Goal: Check status: Check status

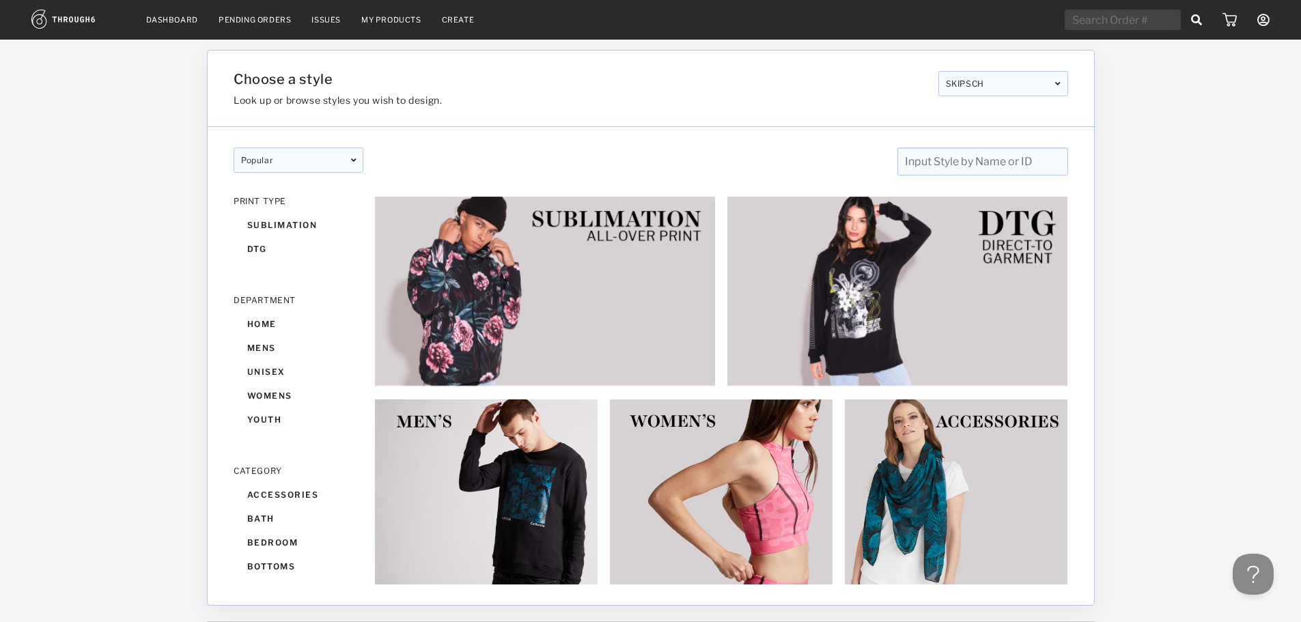
click at [261, 14] on nav "Dashboard Pending Orders Issues My Products Create My Account Brands Create New…" at bounding box center [650, 20] width 1238 height 21
click at [263, 25] on nav "Dashboard Pending Orders Issues My Products Create My Account Brands Create New…" at bounding box center [650, 20] width 1238 height 21
click at [264, 18] on div "Pending Orders" at bounding box center [255, 20] width 72 height 10
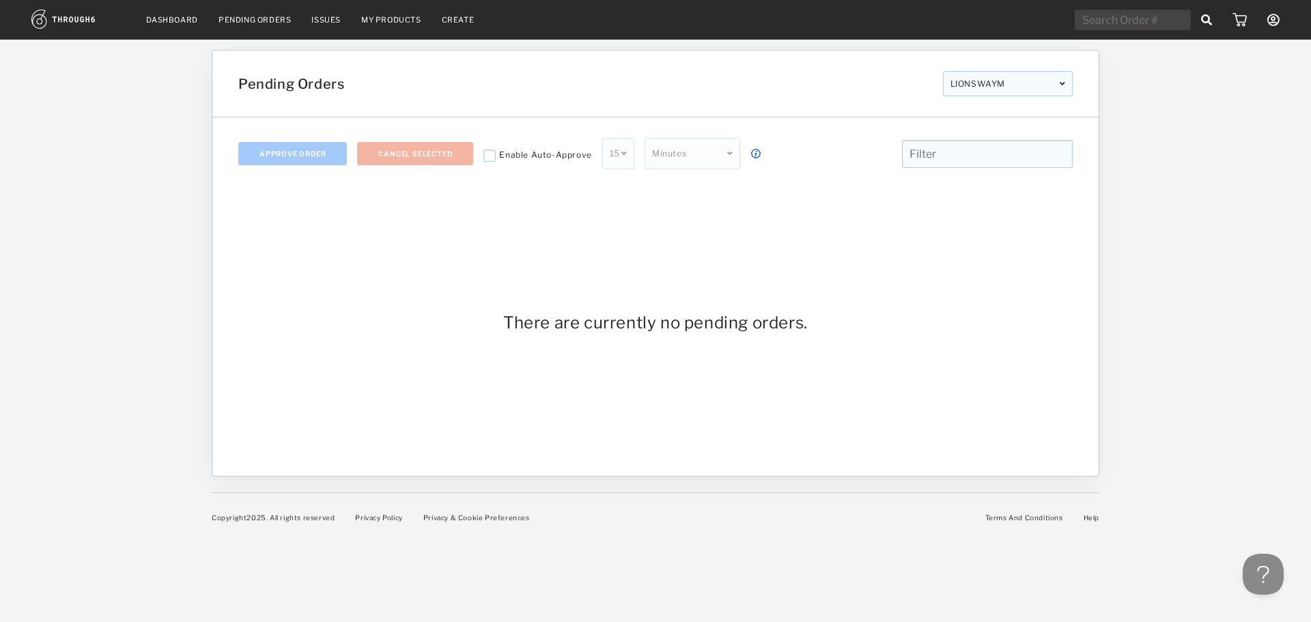
click at [175, 20] on link "Dashboard" at bounding box center [172, 20] width 52 height 10
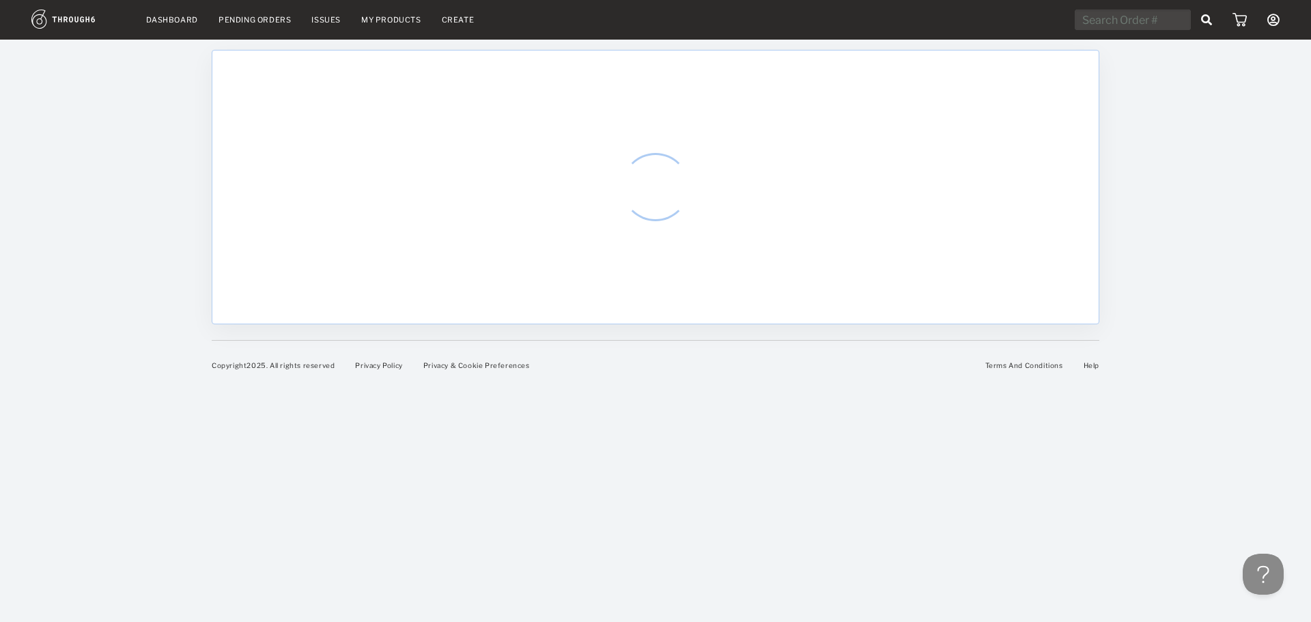
select select "7"
select select "2025"
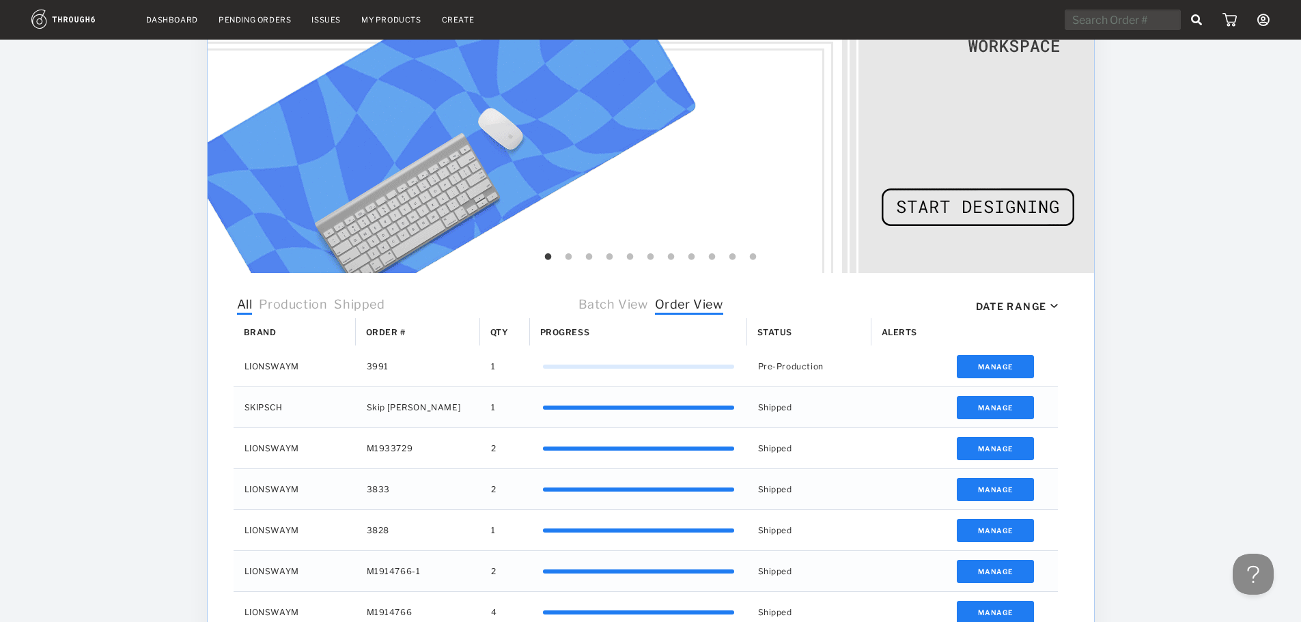
scroll to position [273, 0]
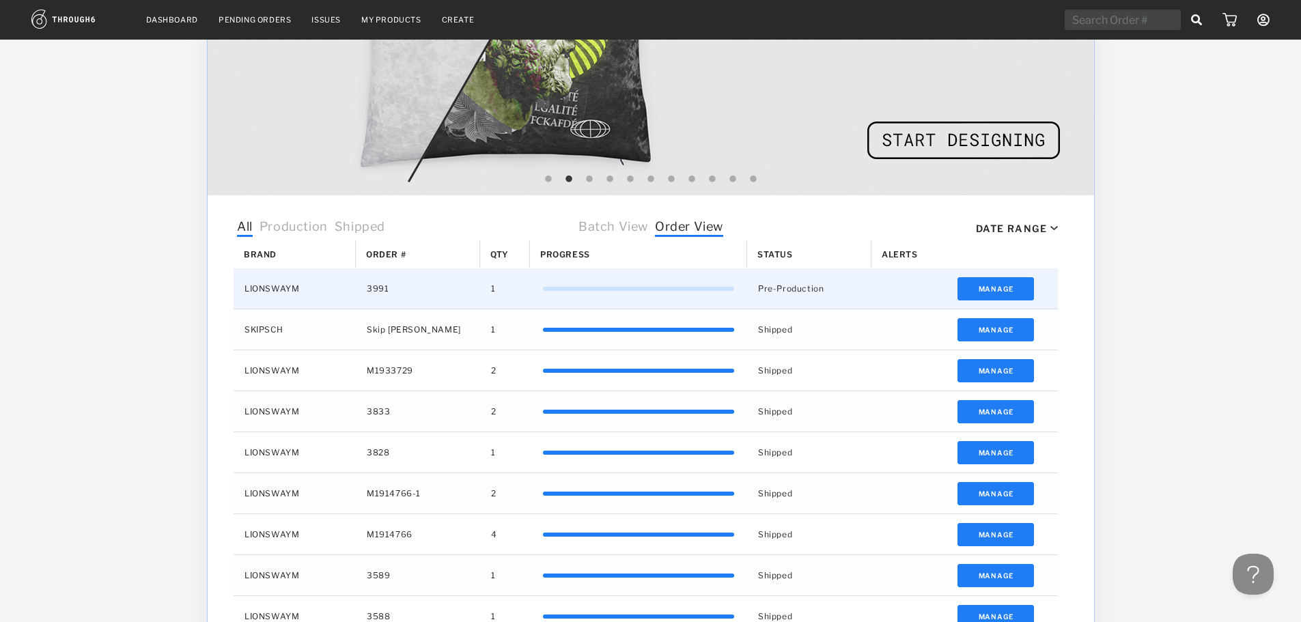
click at [380, 287] on div "3991" at bounding box center [418, 288] width 124 height 40
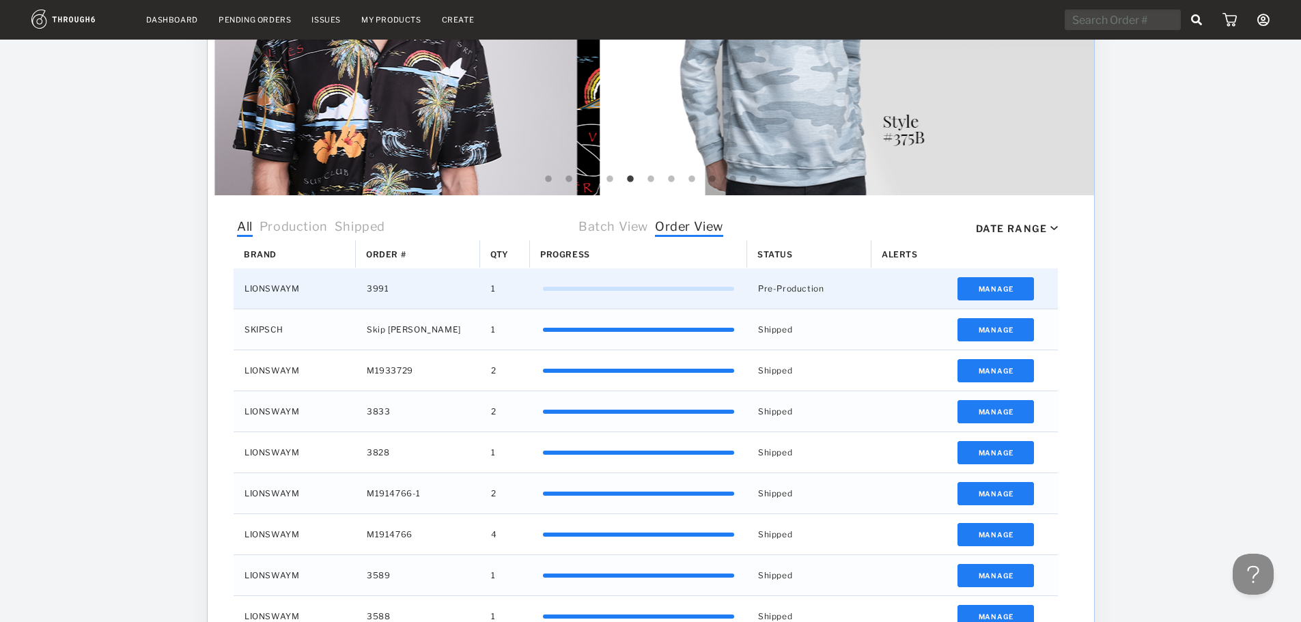
click at [778, 288] on div "Pre-Production" at bounding box center [809, 288] width 124 height 40
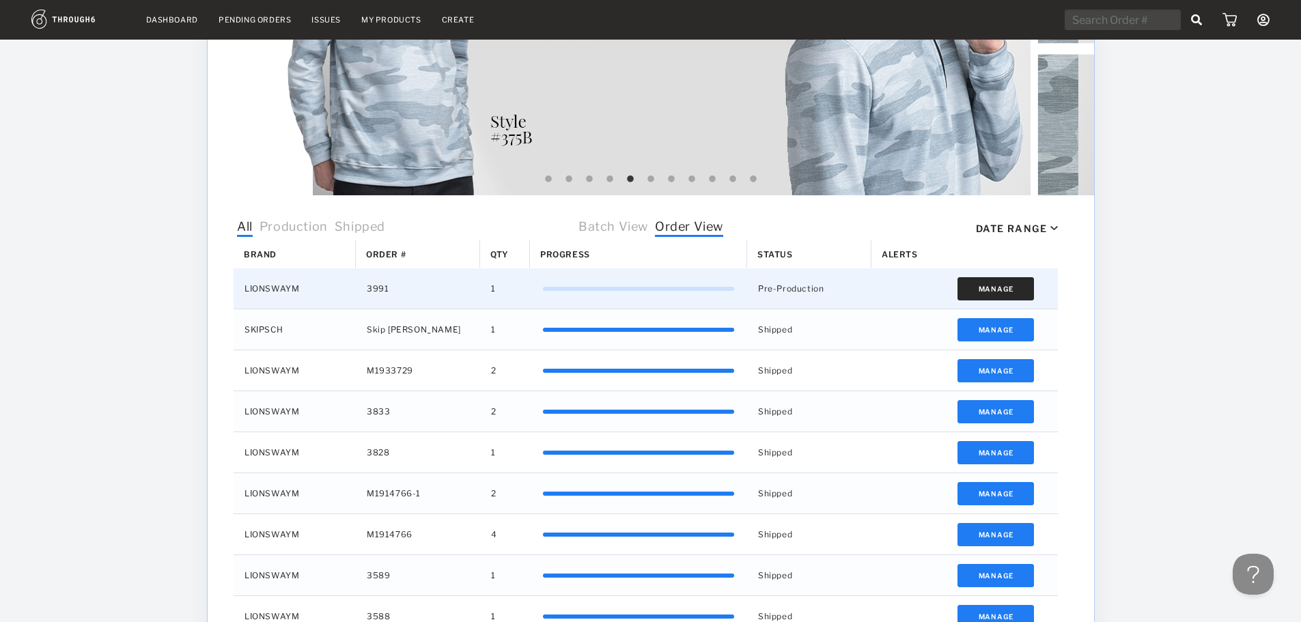
click at [985, 290] on button "Manage" at bounding box center [995, 288] width 77 height 23
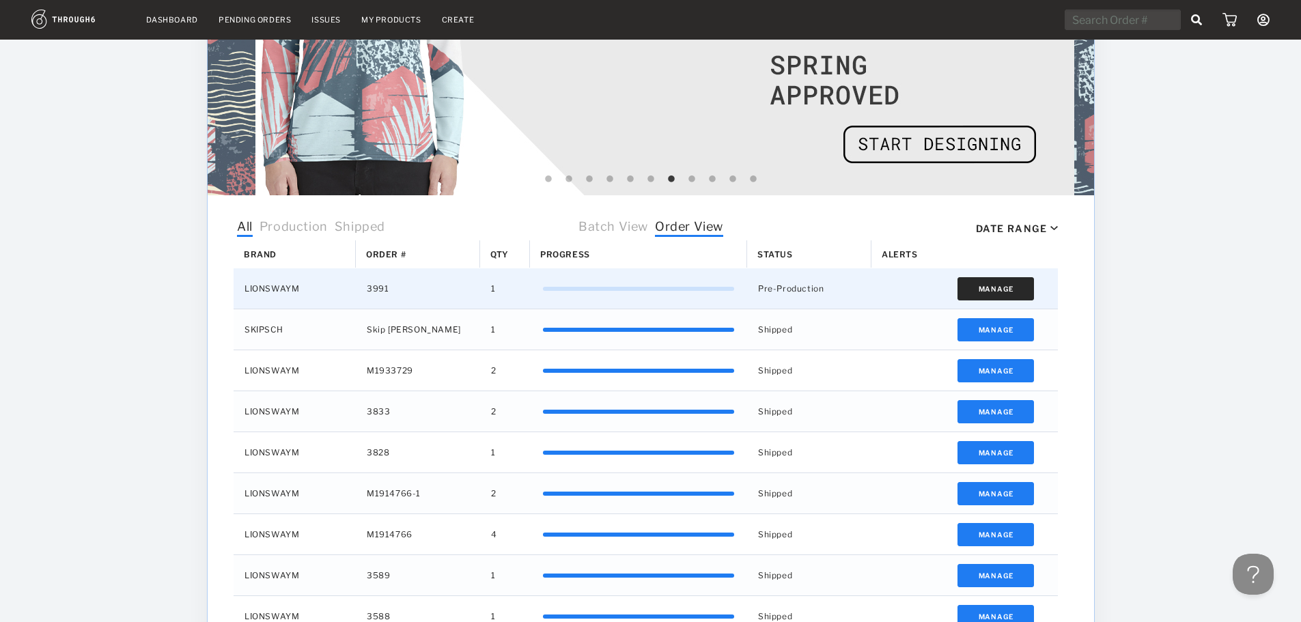
click at [991, 284] on button "Manage" at bounding box center [995, 288] width 77 height 23
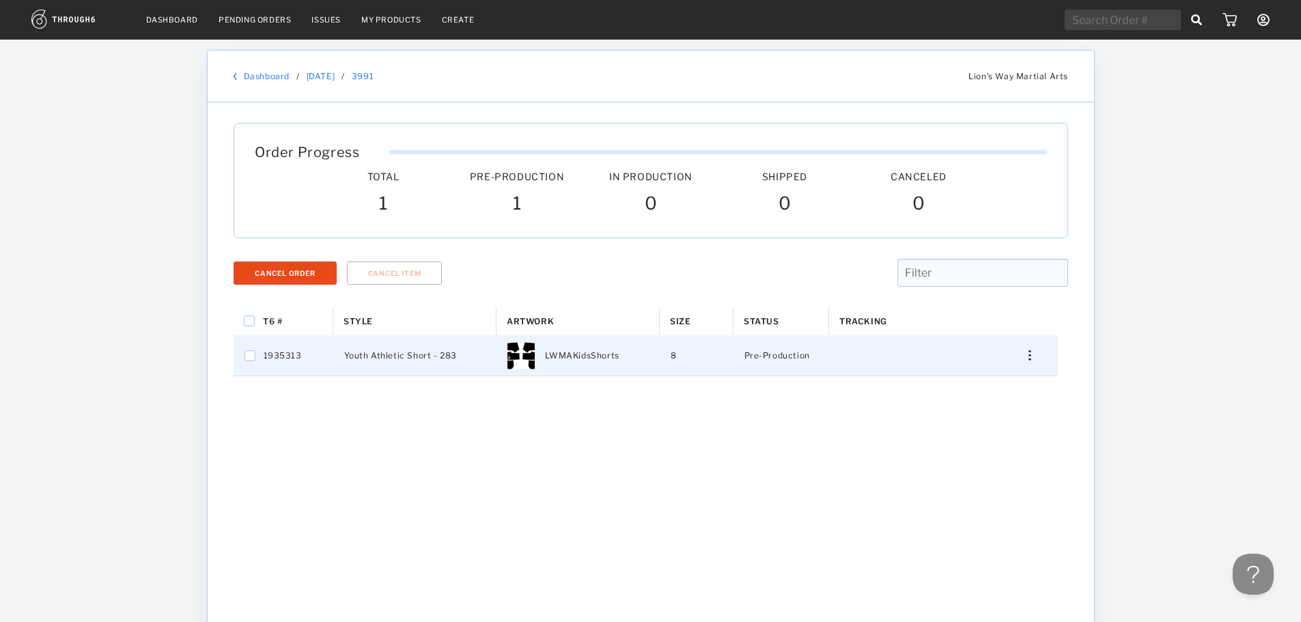
click at [1030, 359] on img "Press SPACE to select this row." at bounding box center [1029, 355] width 2 height 10
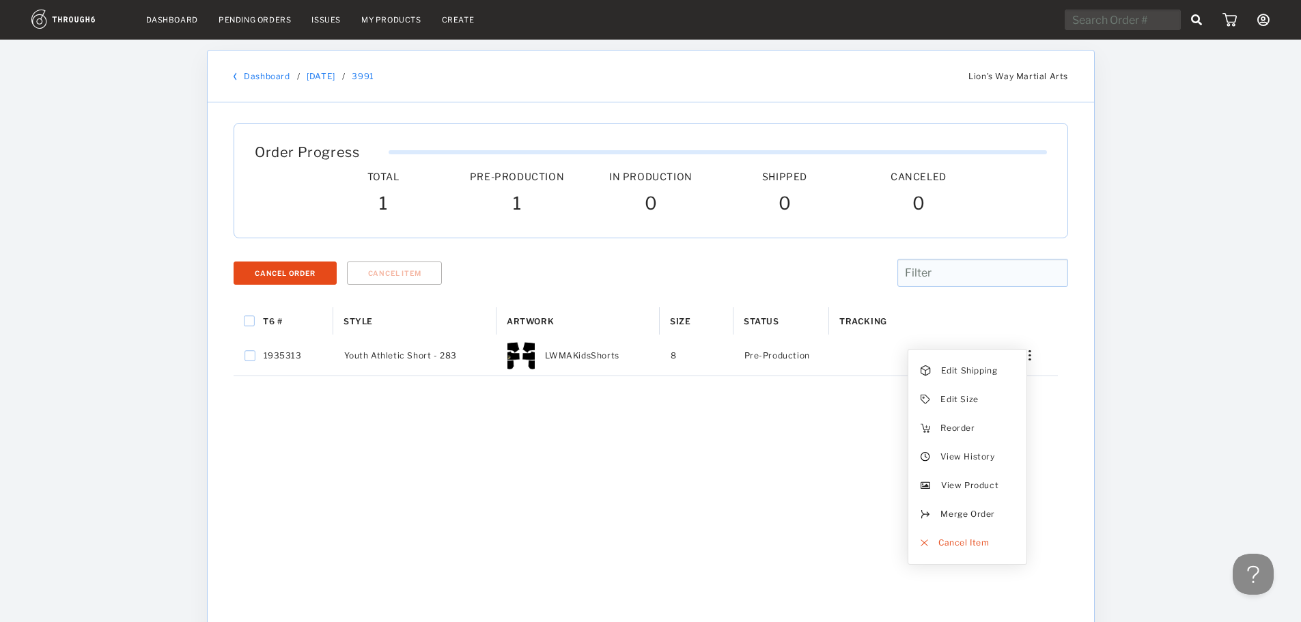
click at [1138, 352] on div "Dashboard Pending Orders Issues My Products Create My Account Brands Create New…" at bounding box center [650, 425] width 1301 height 850
click at [915, 493] on div "T6 # Style Artwork" at bounding box center [651, 537] width 834 height 461
click at [281, 75] on link "Dashboard" at bounding box center [267, 76] width 46 height 10
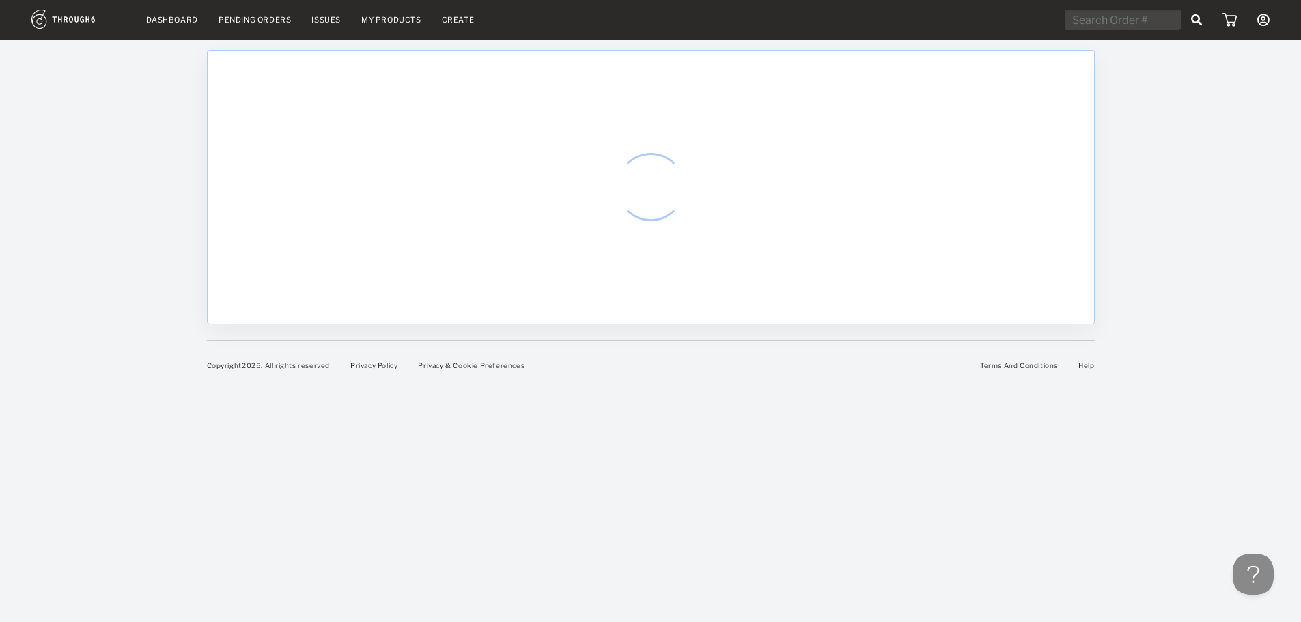
select select "7"
select select "2025"
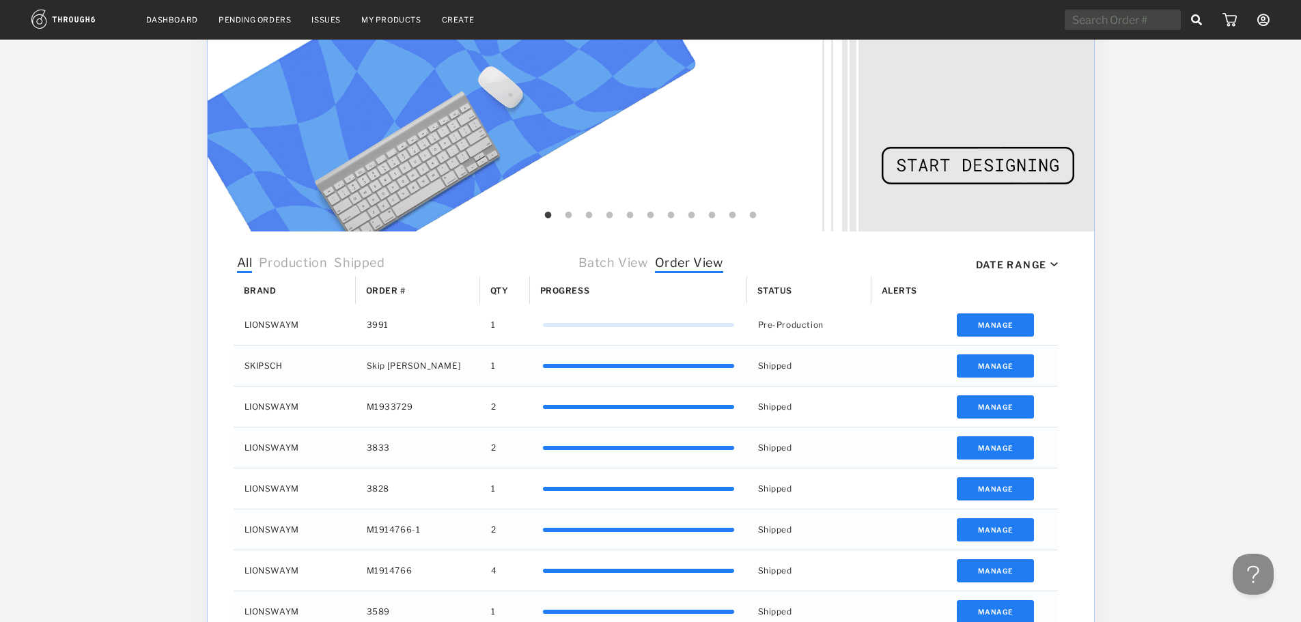
scroll to position [273, 0]
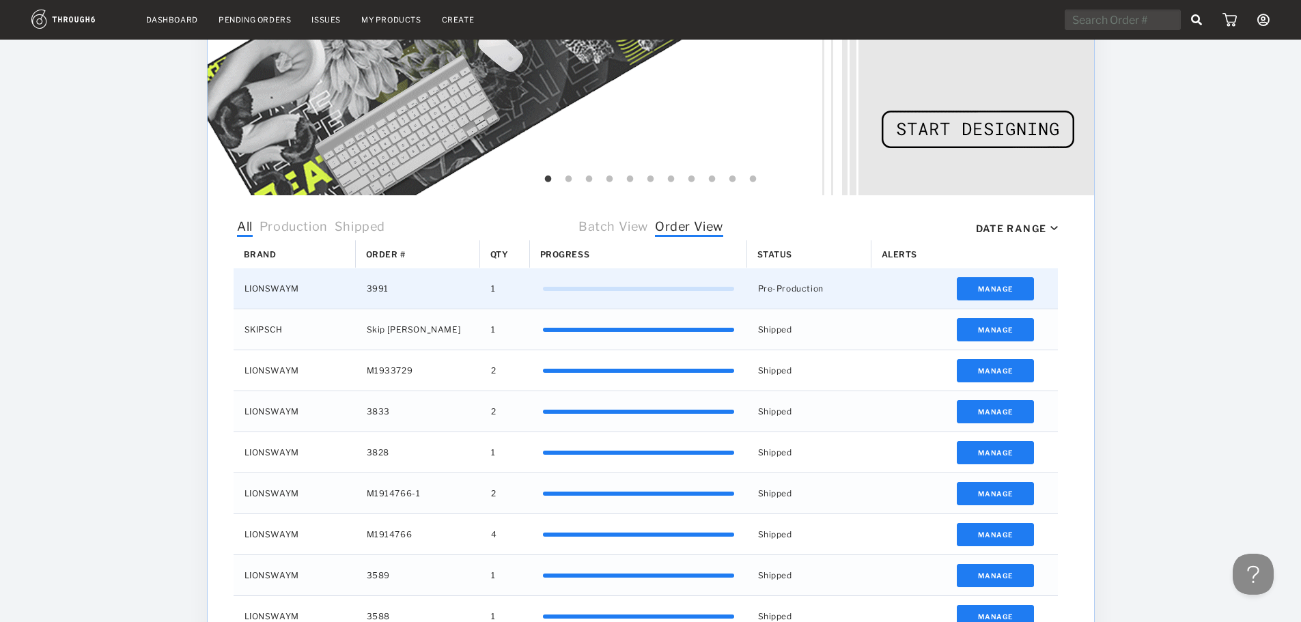
drag, startPoint x: 406, startPoint y: 289, endPoint x: 242, endPoint y: 290, distance: 164.6
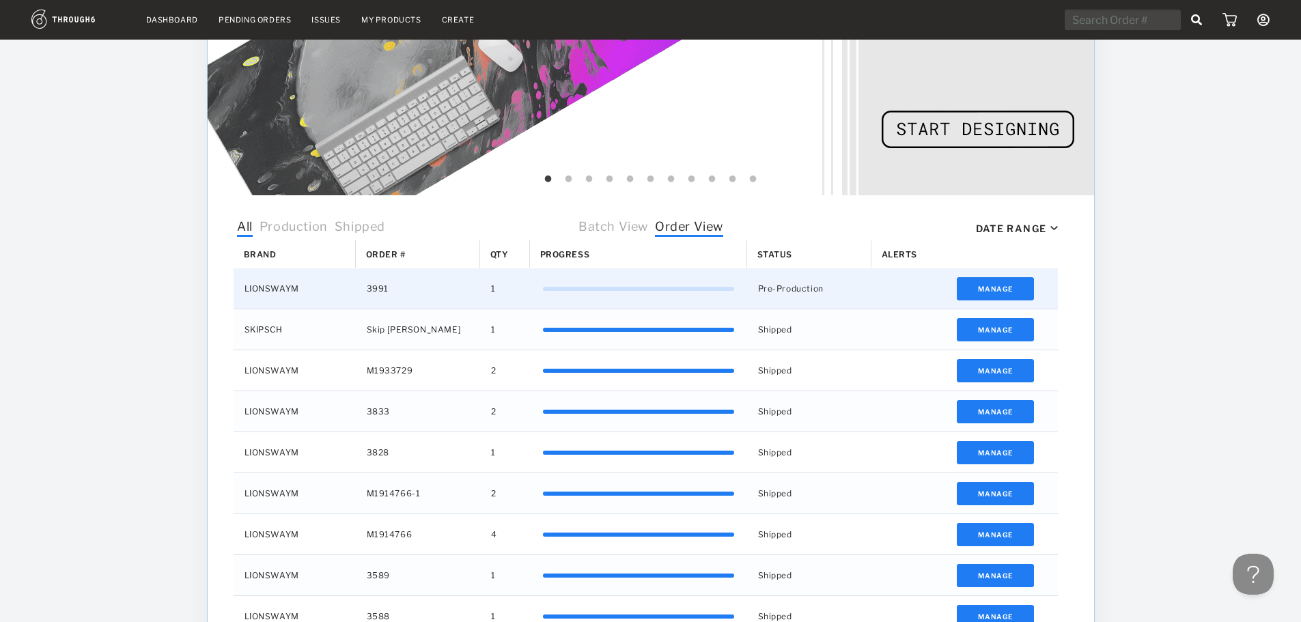
click at [242, 290] on div "LIONSWAYM 3991 1 0% Pre-Production Manage" at bounding box center [646, 288] width 824 height 41
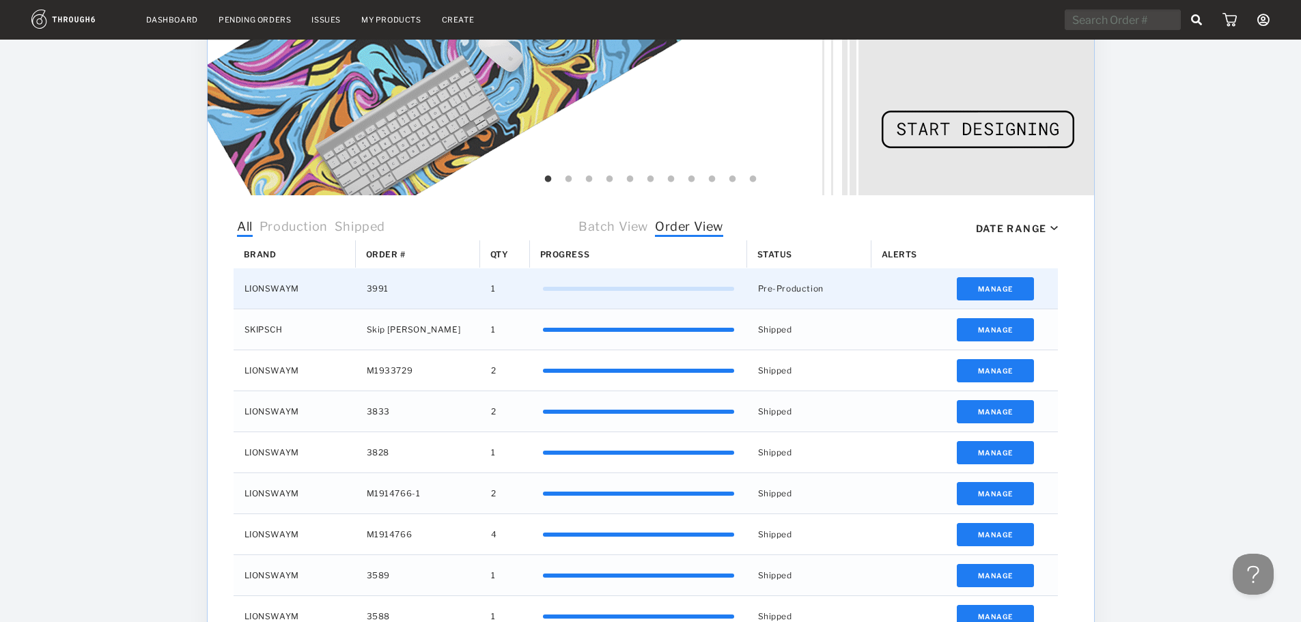
drag, startPoint x: 247, startPoint y: 287, endPoint x: 396, endPoint y: 292, distance: 148.9
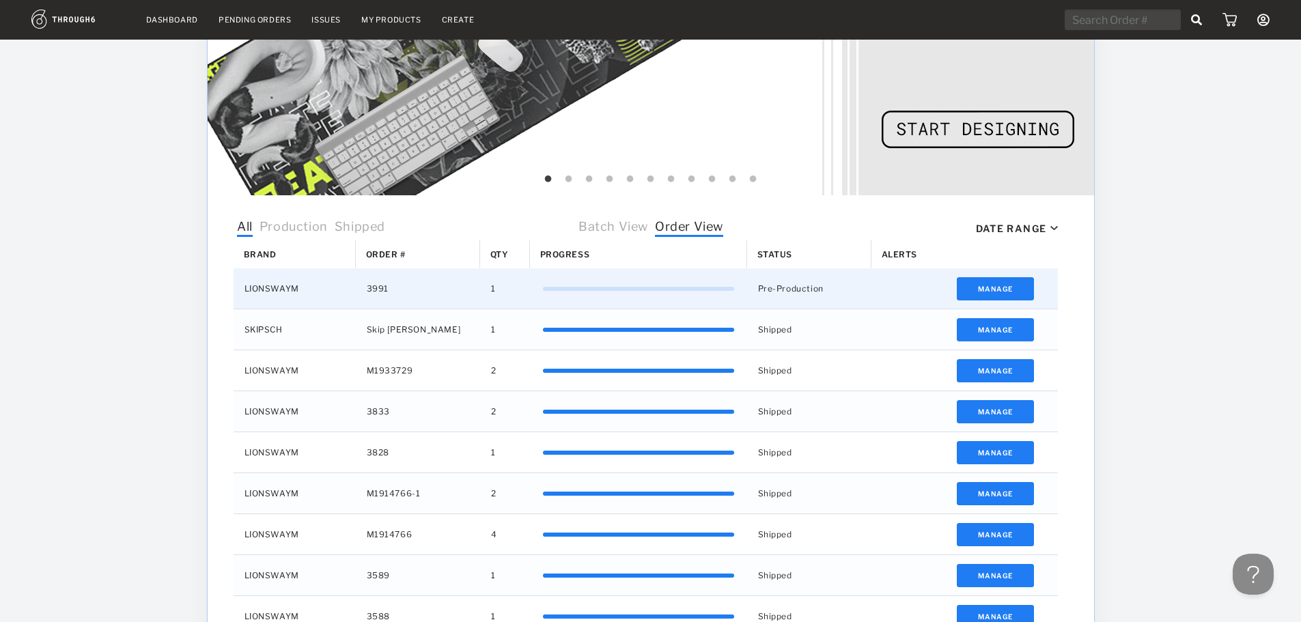
click at [396, 292] on div "LIONSWAYM 3991 1 0% Pre-Production Manage" at bounding box center [646, 288] width 824 height 41
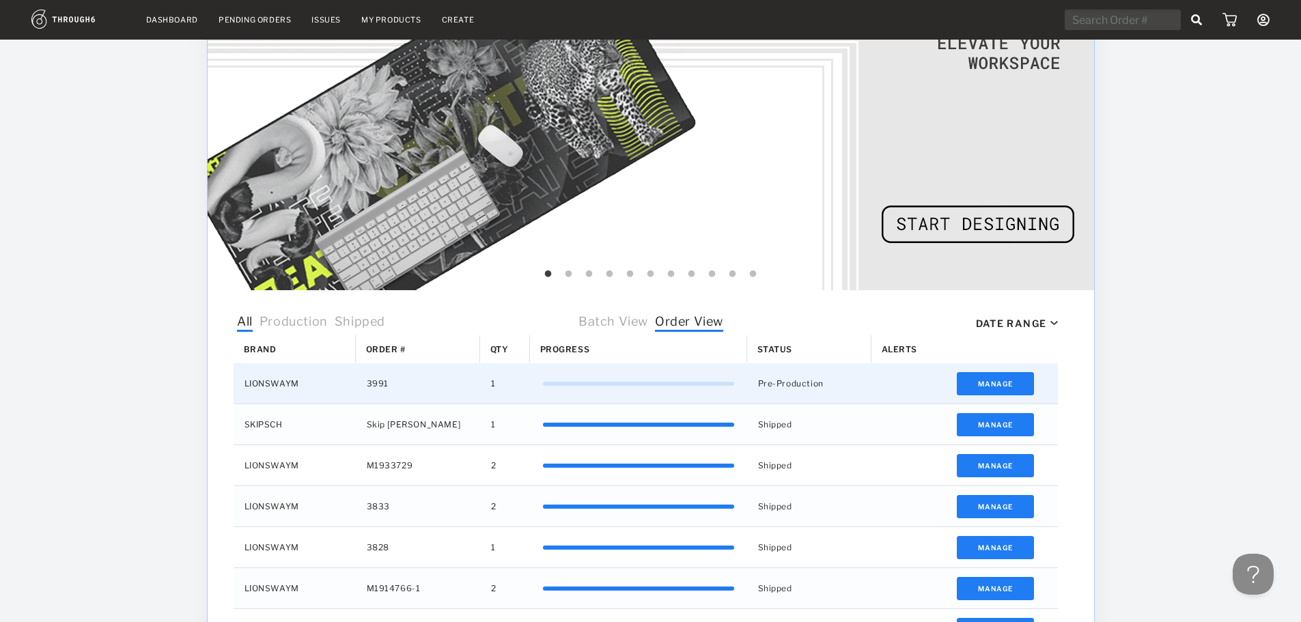
scroll to position [0, 0]
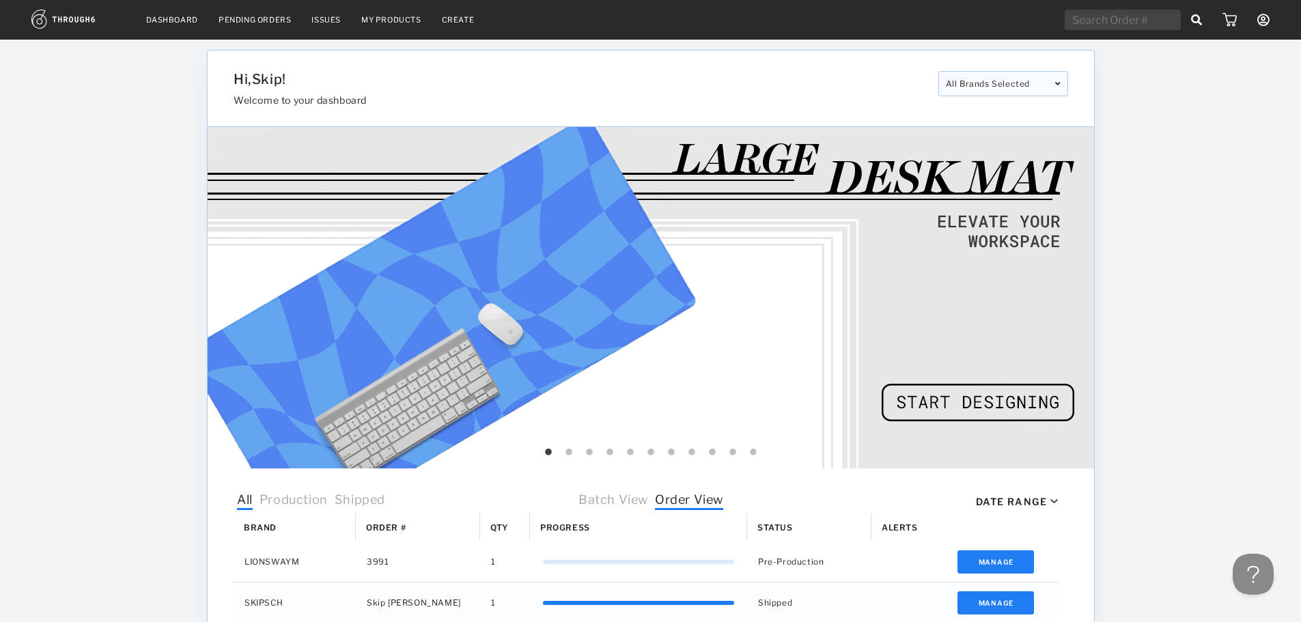
click at [1264, 18] on icon at bounding box center [1263, 20] width 12 height 12
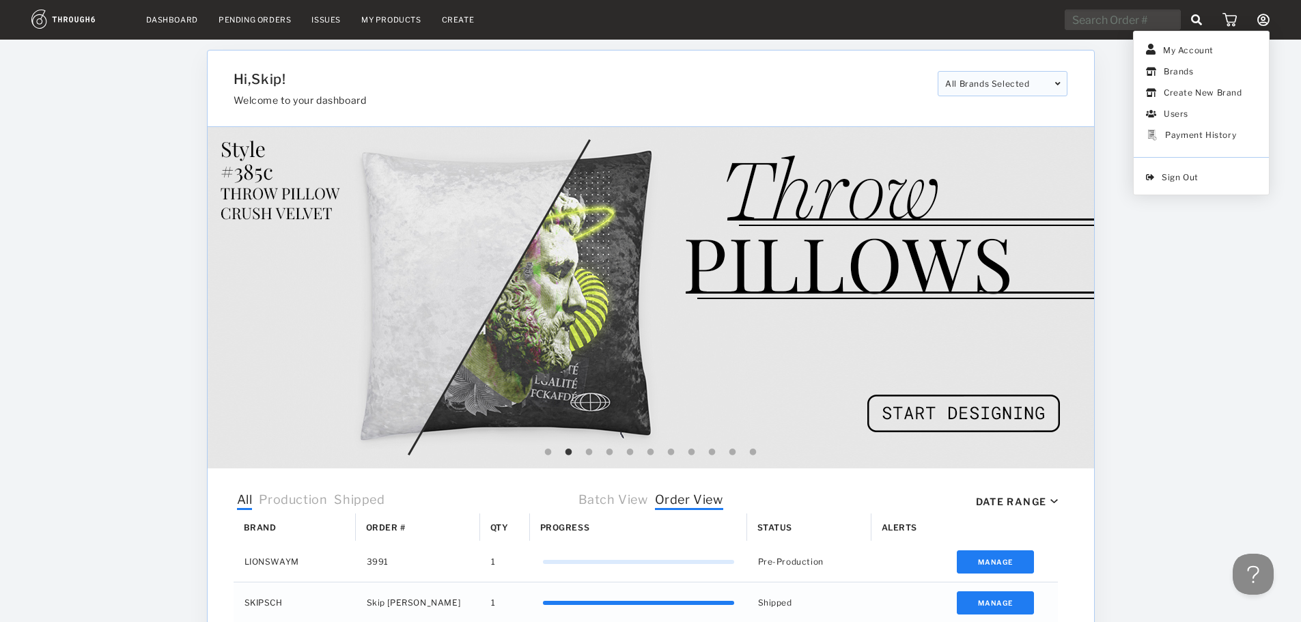
click at [1181, 235] on div "Dashboard Pending Orders Issues My Products Create My Account Brands Create New…" at bounding box center [650, 542] width 1301 height 1084
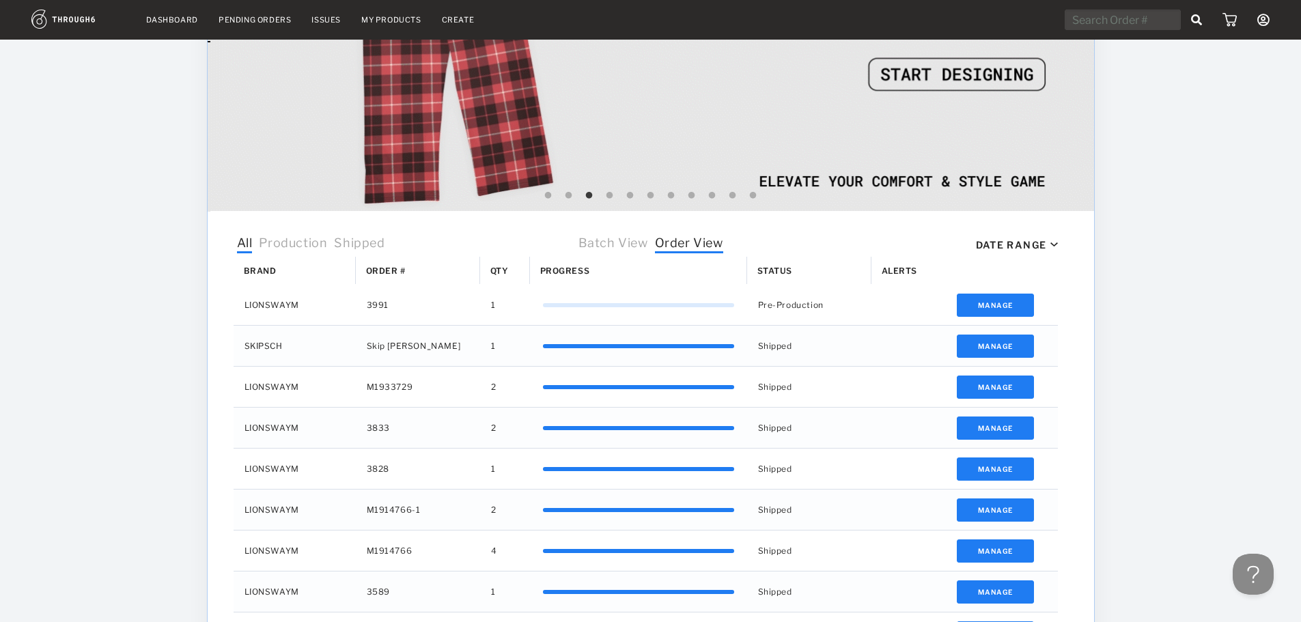
scroll to position [273, 0]
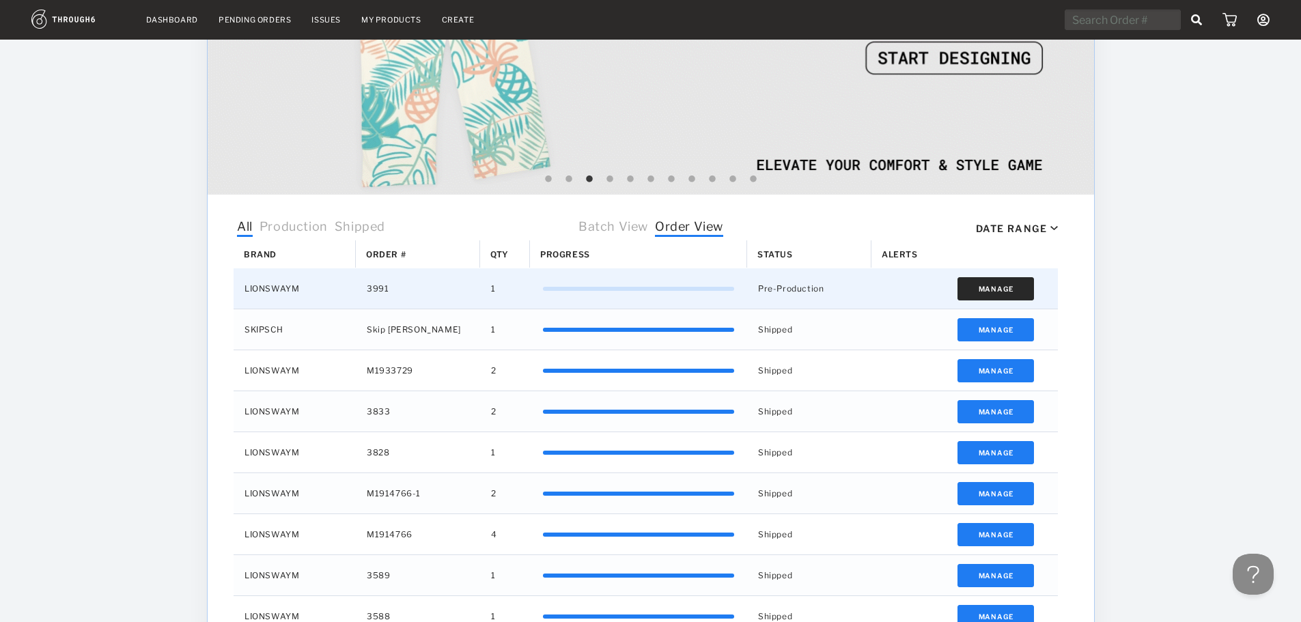
click at [964, 286] on button "Manage" at bounding box center [995, 288] width 77 height 23
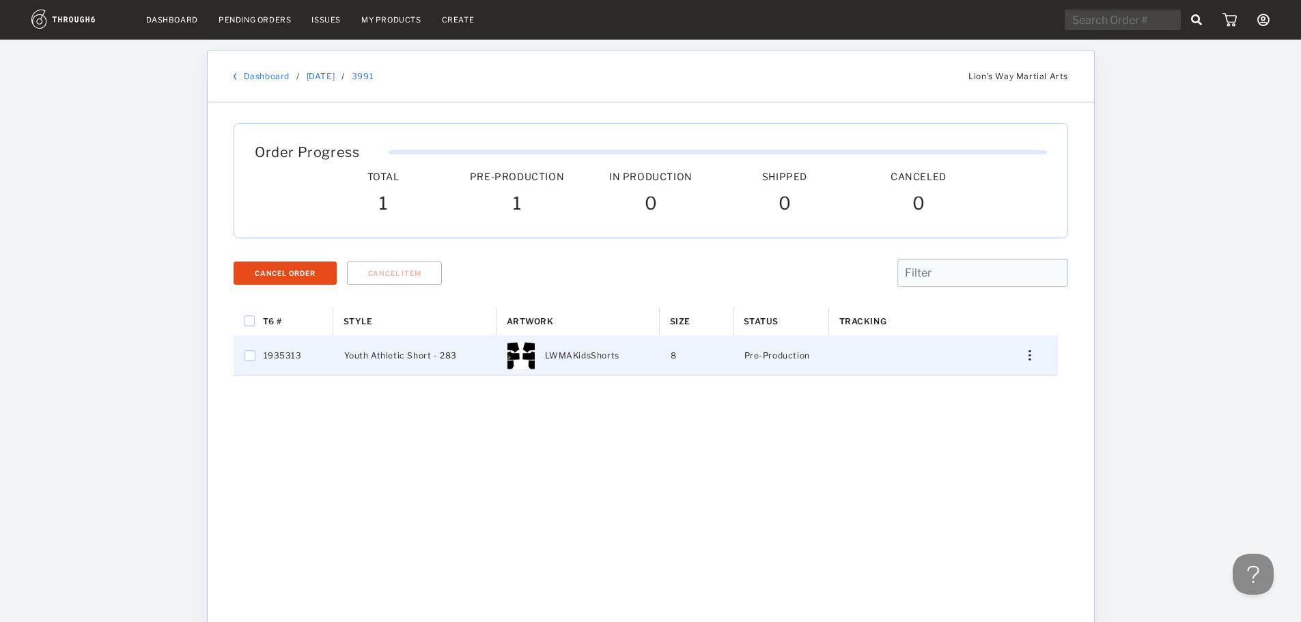
drag, startPoint x: 460, startPoint y: 356, endPoint x: 287, endPoint y: 351, distance: 172.9
click at [319, 351] on div "1935313 Youth Athletic Short - 283 LWMAKidsShorts 8 Pre-Production Edit Shippin…" at bounding box center [646, 355] width 824 height 41
checkbox input "true"
click at [205, 333] on div "Dashboard Pending Orders Issues My Products Create My Account Brands Create New…" at bounding box center [650, 425] width 1301 height 850
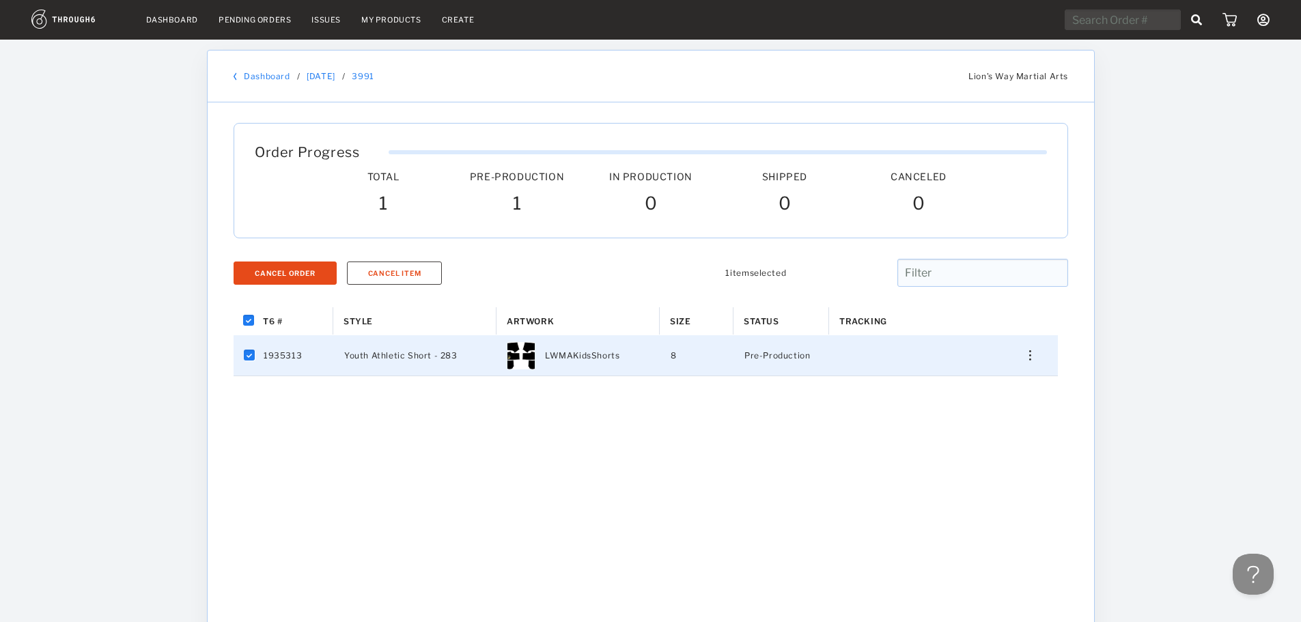
click at [377, 419] on div "T6 # Style Artwork" at bounding box center [651, 537] width 834 height 461
click at [1030, 354] on img "Press SPACE to deselect this row." at bounding box center [1029, 355] width 2 height 10
click at [1114, 352] on div "Dashboard Pending Orders Issues My Products Create My Account Brands Create New…" at bounding box center [650, 425] width 1301 height 850
click at [1246, 565] on button at bounding box center [1250, 571] width 41 height 41
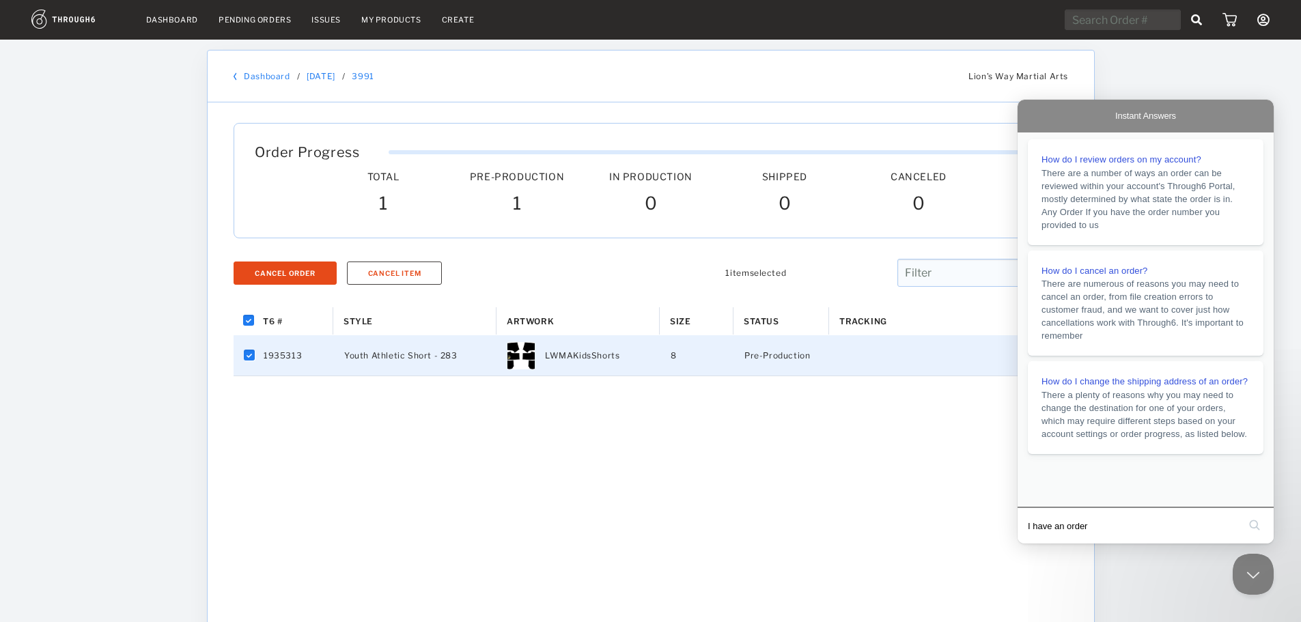
type input "I have an order"
click at [1220, 92] on div "Dashboard Pending Orders Issues My Products Create My Account Brands Create New…" at bounding box center [650, 425] width 1301 height 850
click at [174, 19] on link "Dashboard" at bounding box center [172, 20] width 52 height 10
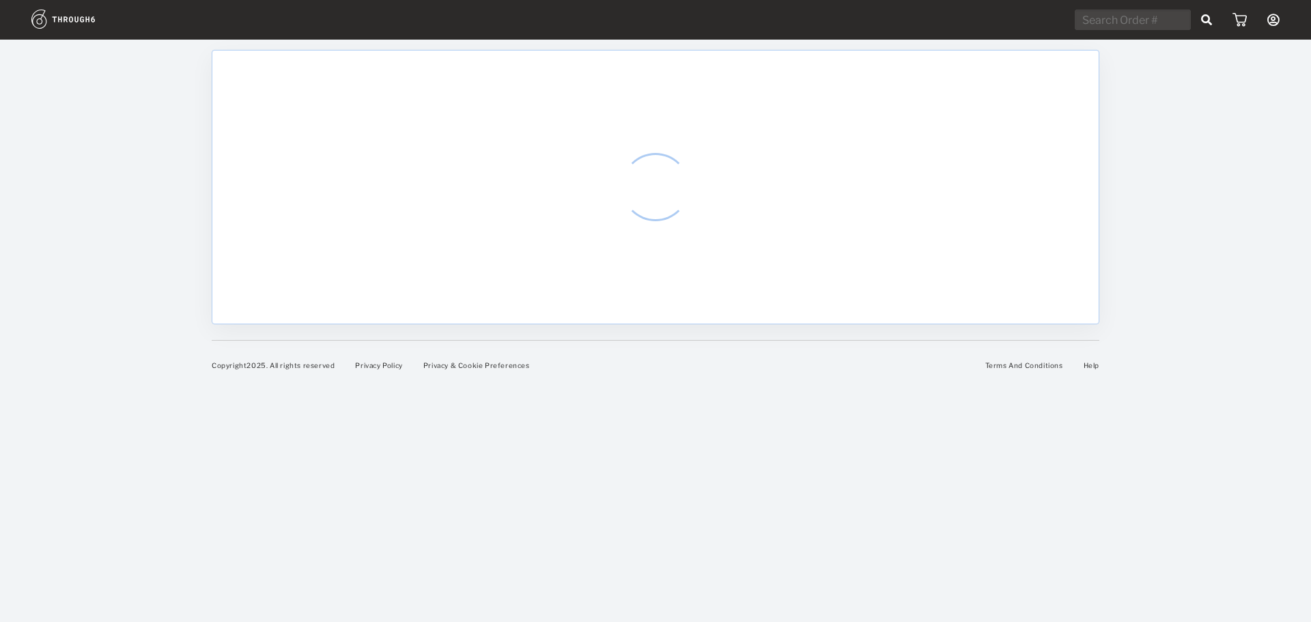
select select "7"
select select "2025"
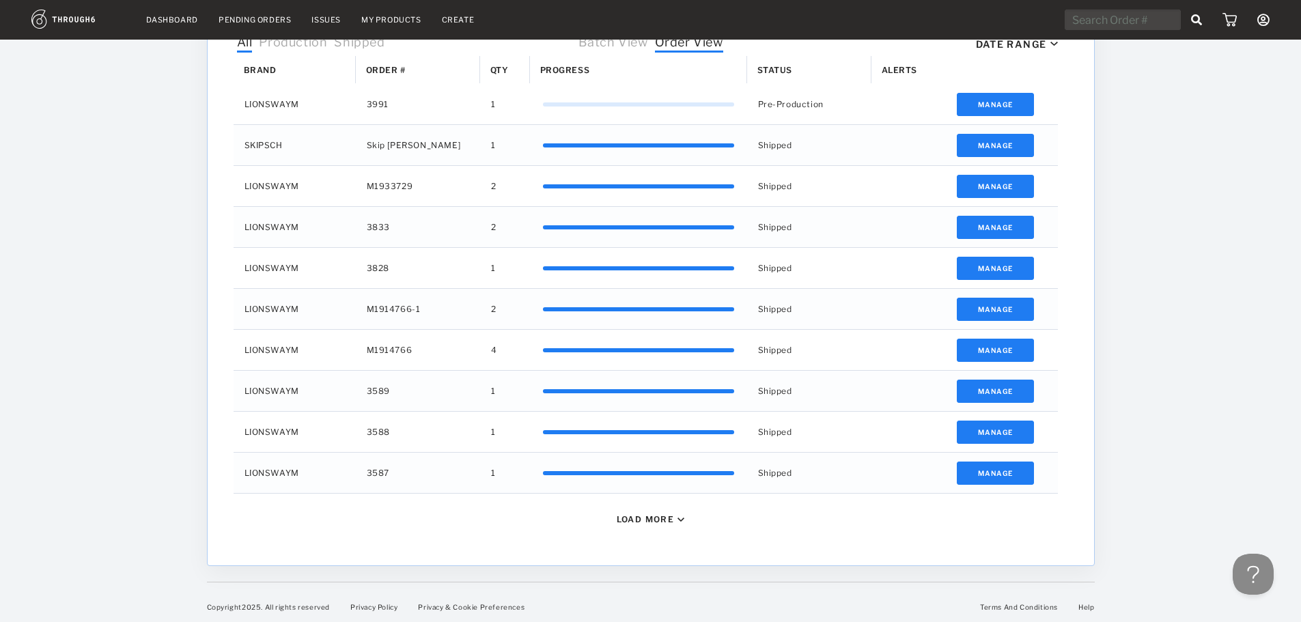
scroll to position [462, 0]
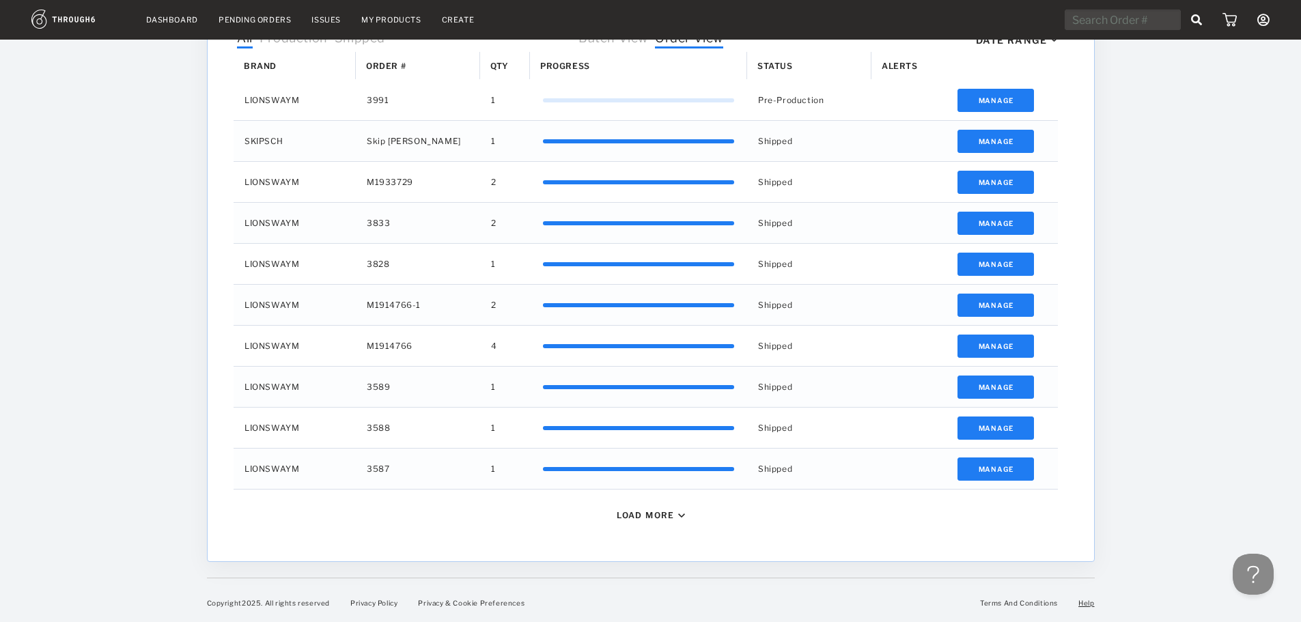
click at [1090, 602] on link "Help" at bounding box center [1086, 603] width 16 height 8
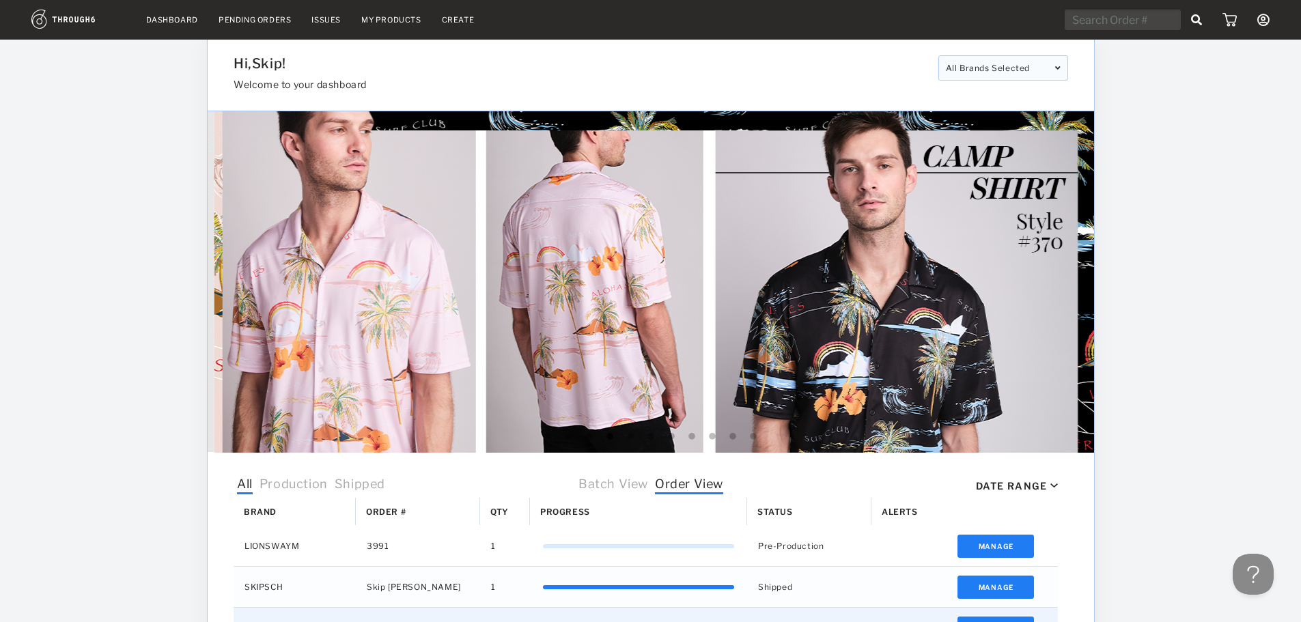
scroll to position [0, 0]
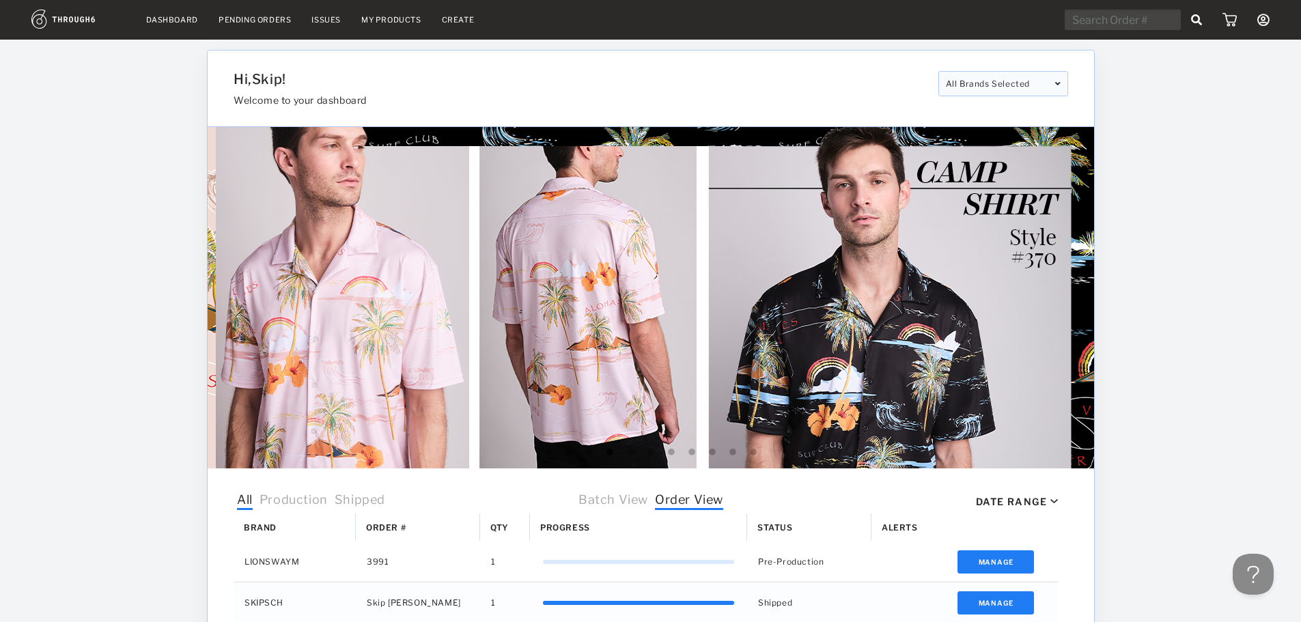
click at [1265, 19] on icon at bounding box center [1263, 20] width 12 height 12
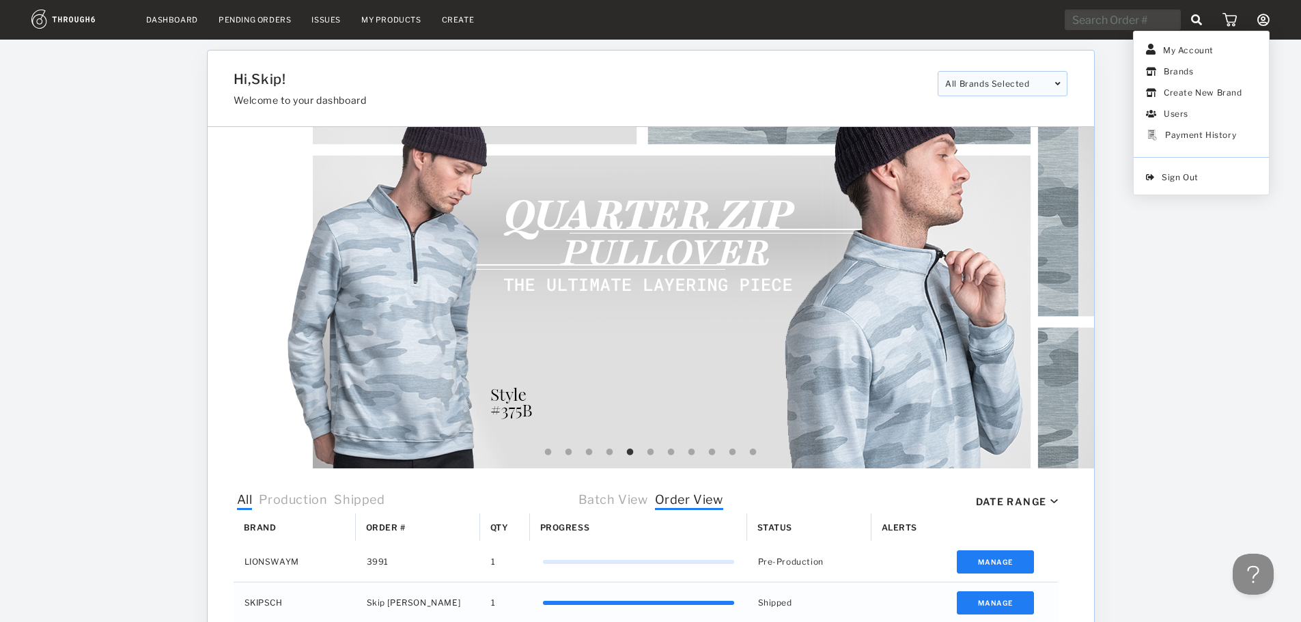
click at [137, 68] on div "Dashboard Pending Orders Issues My Products Create My Account Brands Create New…" at bounding box center [650, 542] width 1301 height 1084
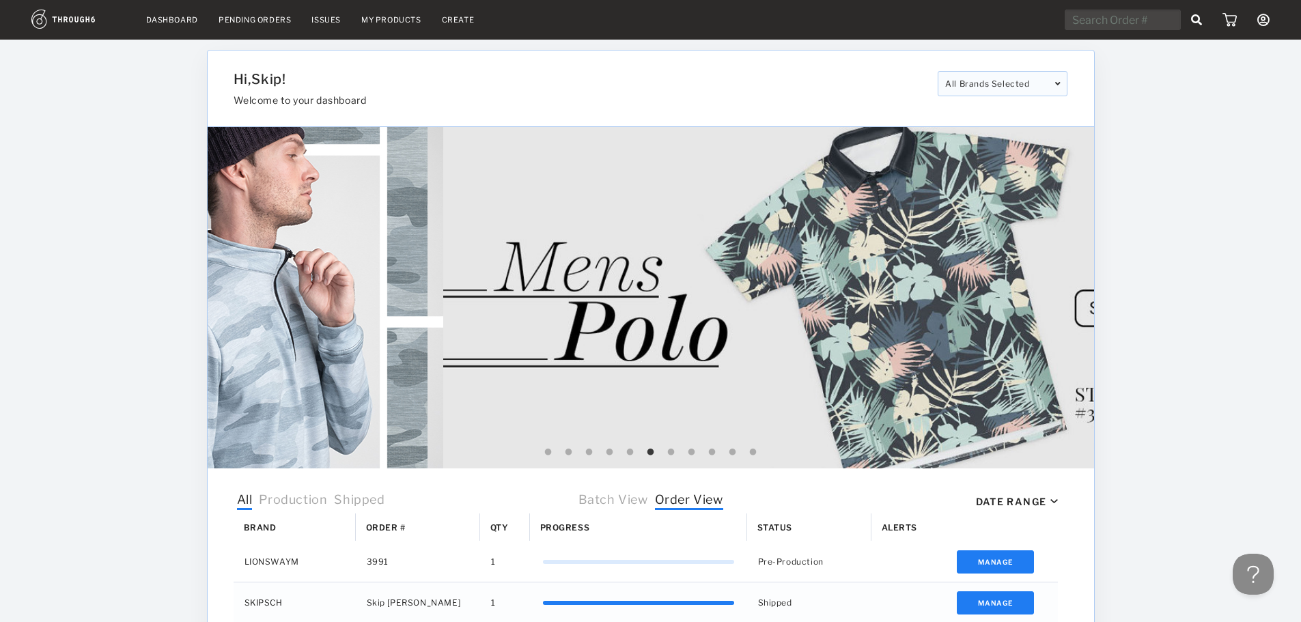
click at [324, 14] on nav "Dashboard Pending Orders Issues My Products Create My Account Brands Create New…" at bounding box center [650, 20] width 1238 height 21
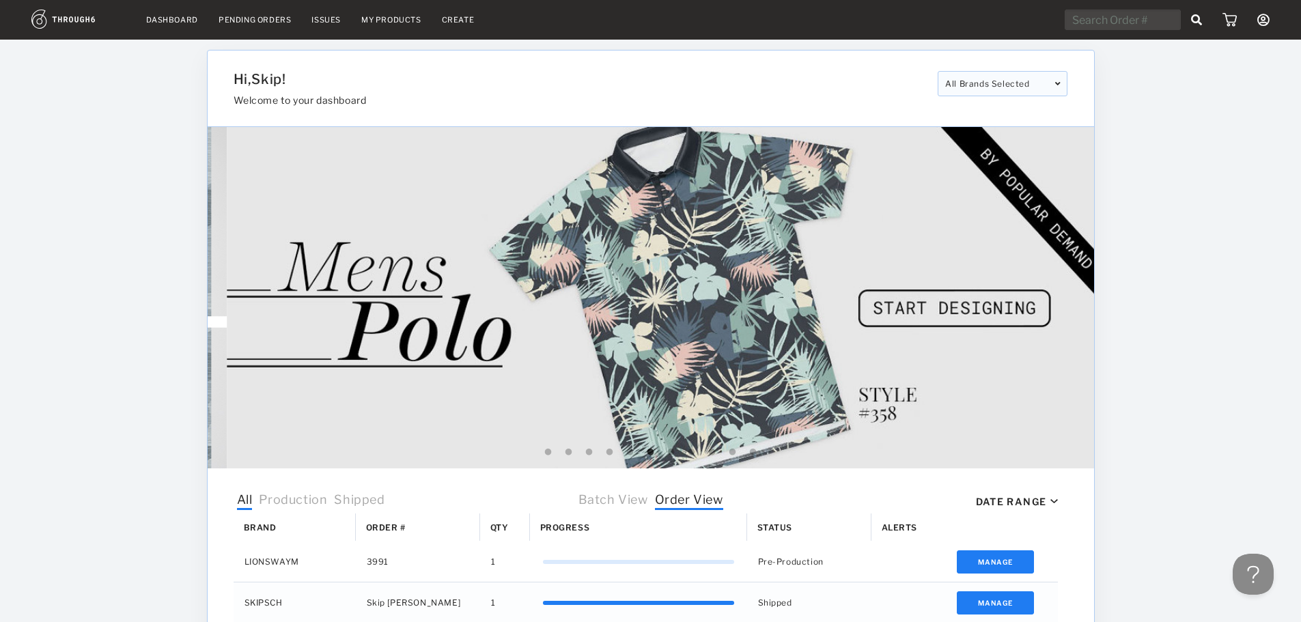
click at [322, 20] on div "Issues" at bounding box center [325, 20] width 29 height 10
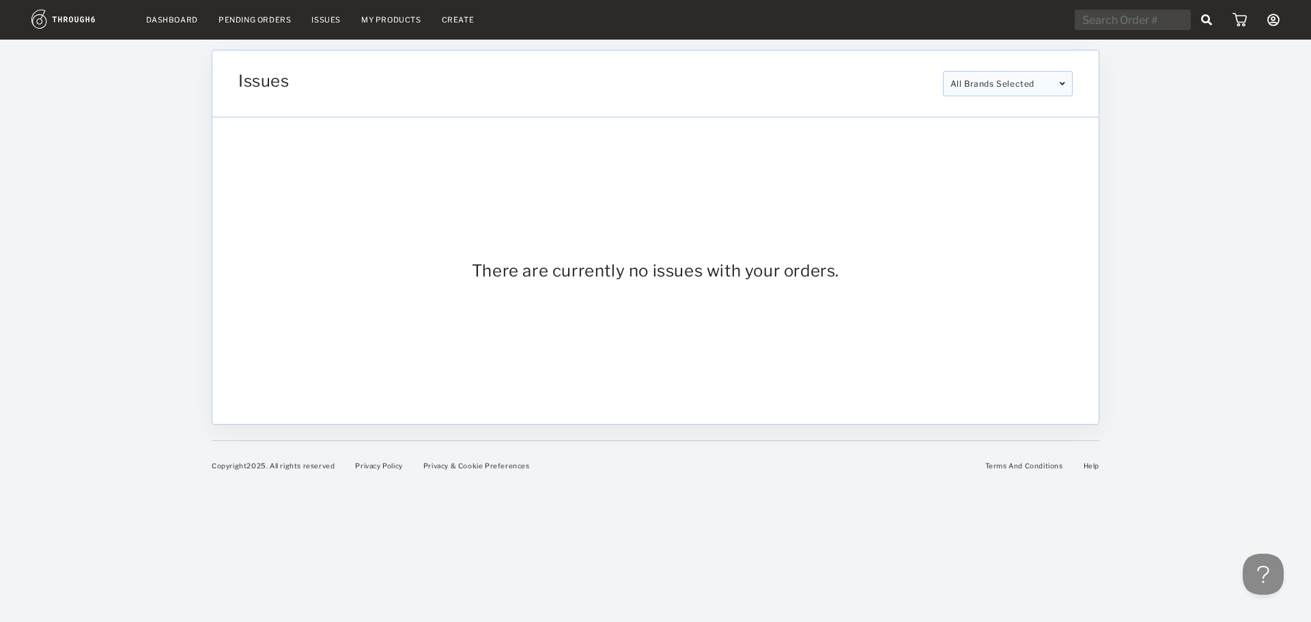
click at [154, 20] on link "Dashboard" at bounding box center [172, 20] width 52 height 10
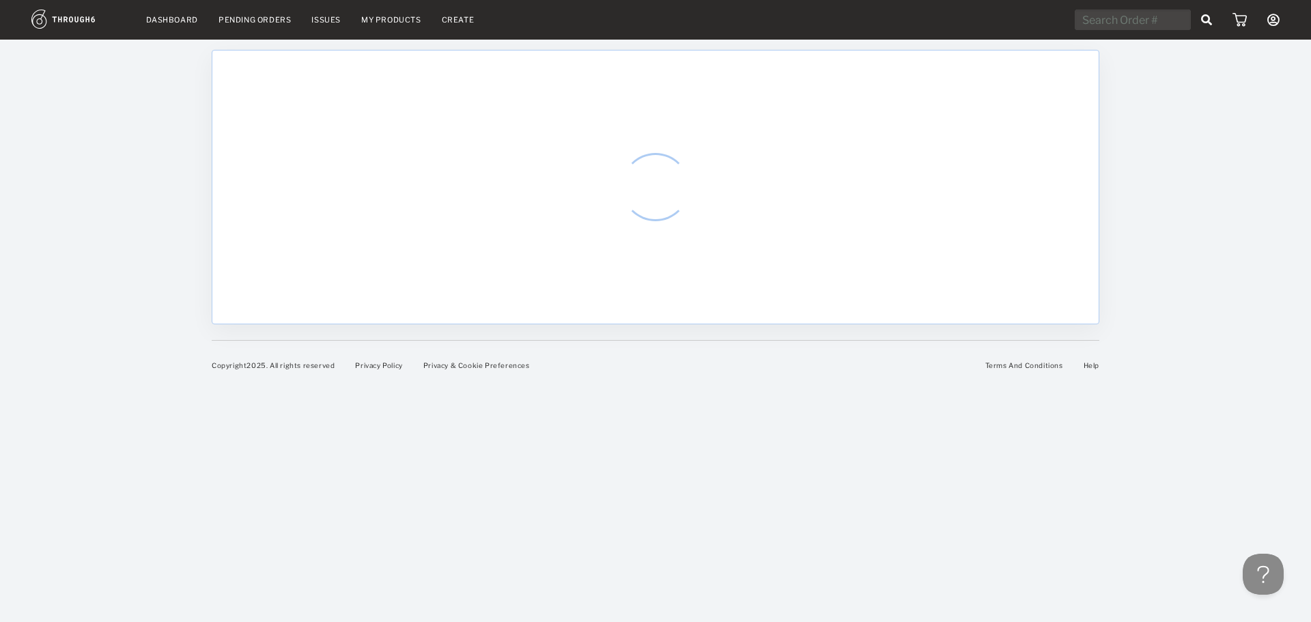
select select "7"
select select "2025"
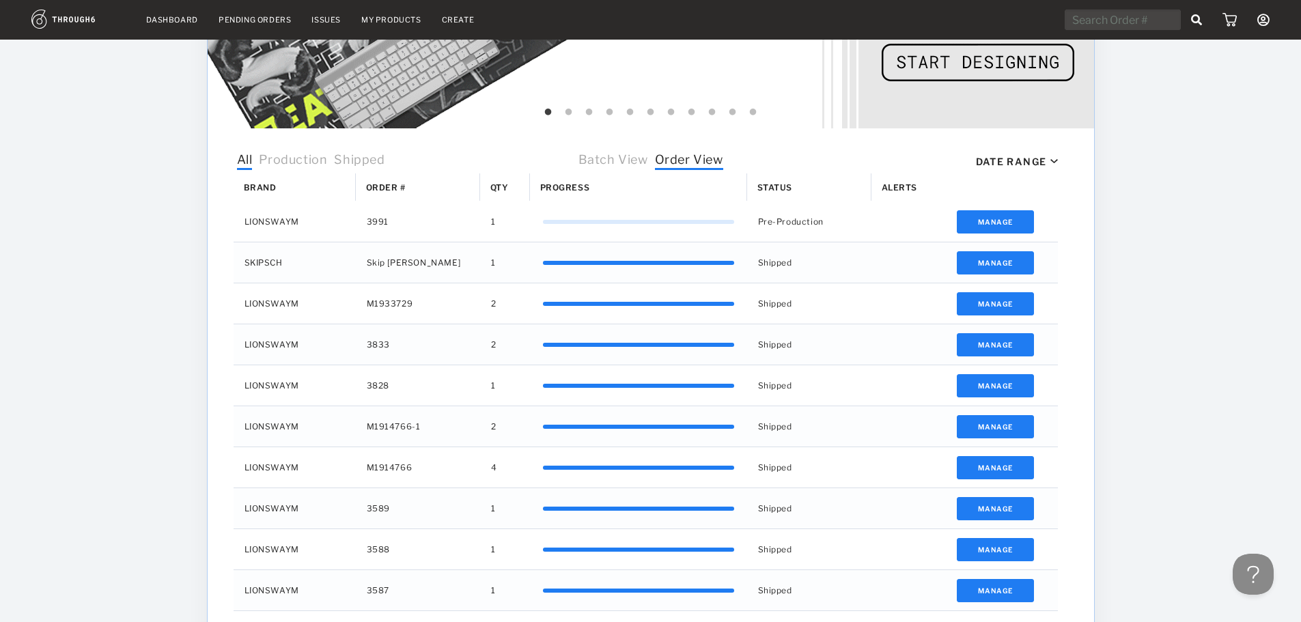
scroll to position [205, 0]
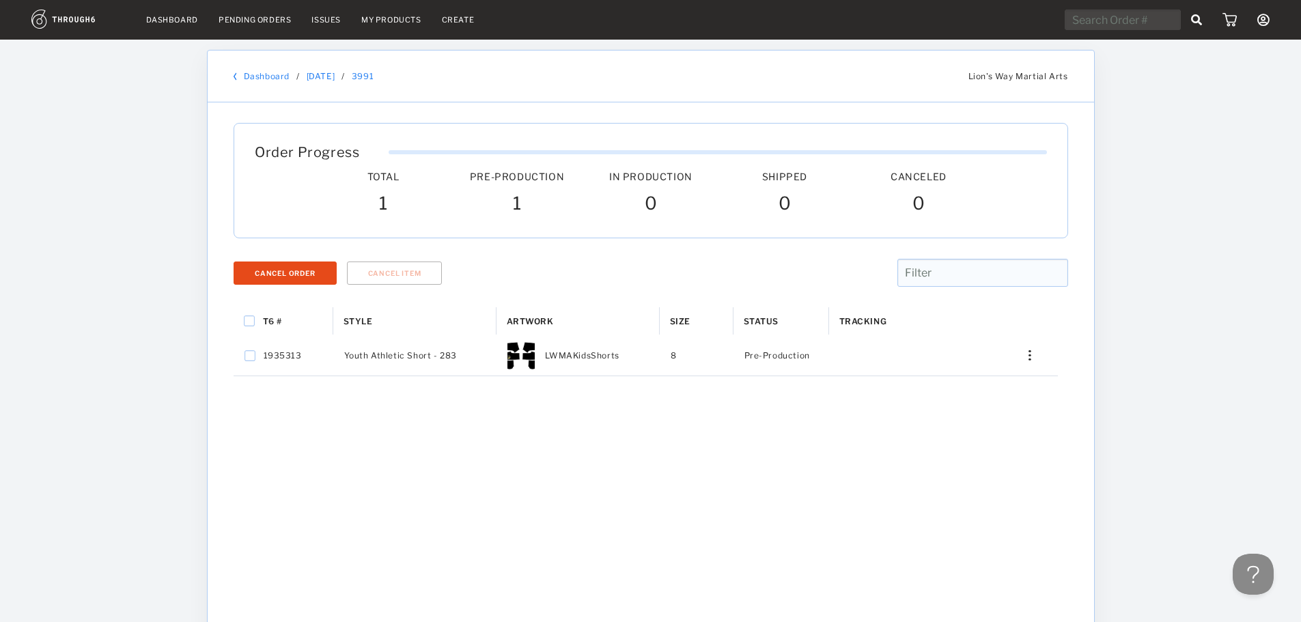
click at [285, 74] on link "Dashboard" at bounding box center [267, 76] width 46 height 10
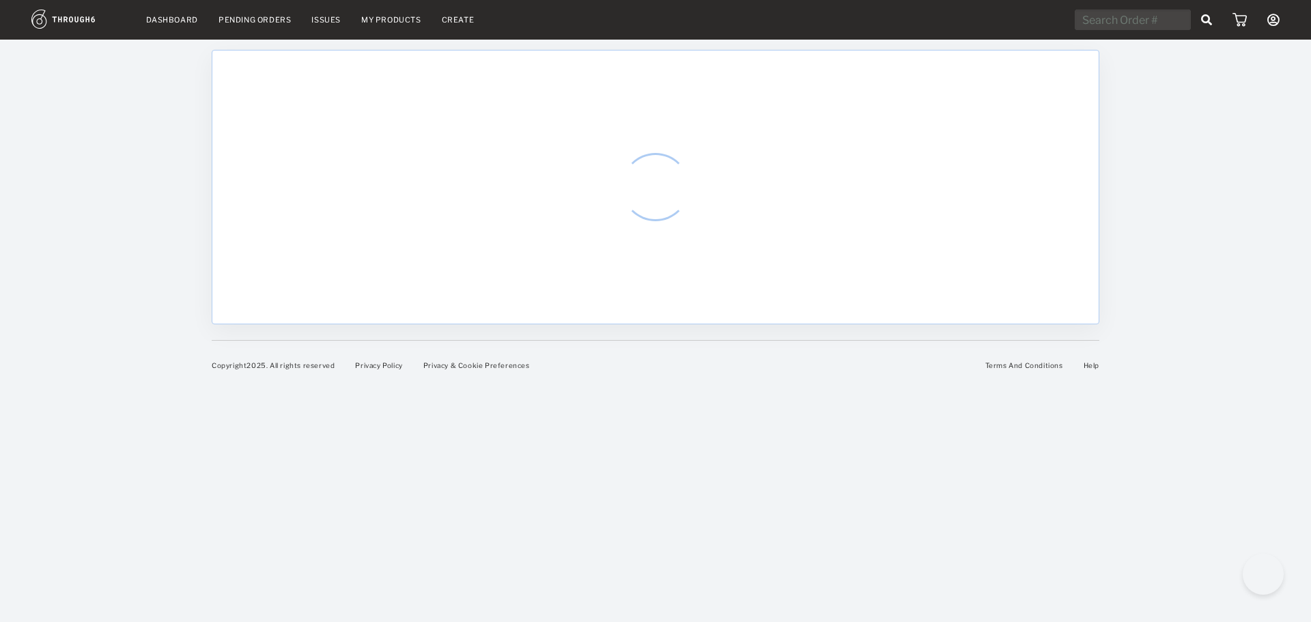
select select "7"
select select "2025"
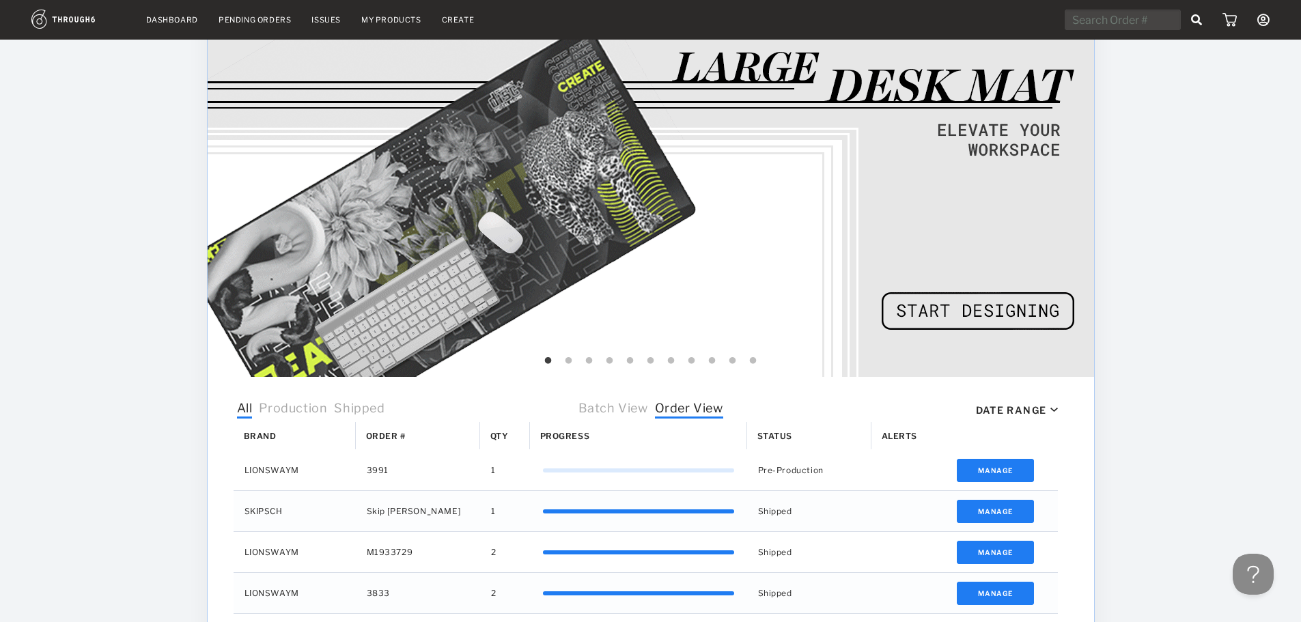
scroll to position [137, 0]
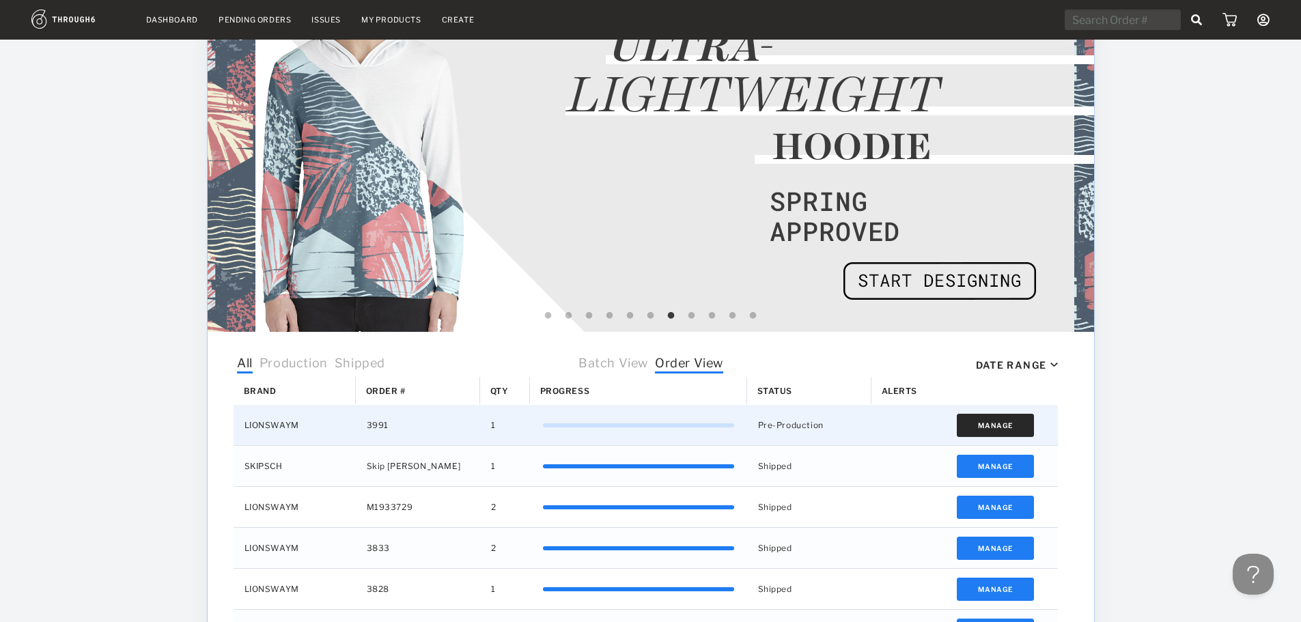
click at [987, 421] on button "Manage" at bounding box center [995, 425] width 77 height 23
